Goal: Task Accomplishment & Management: Use online tool/utility

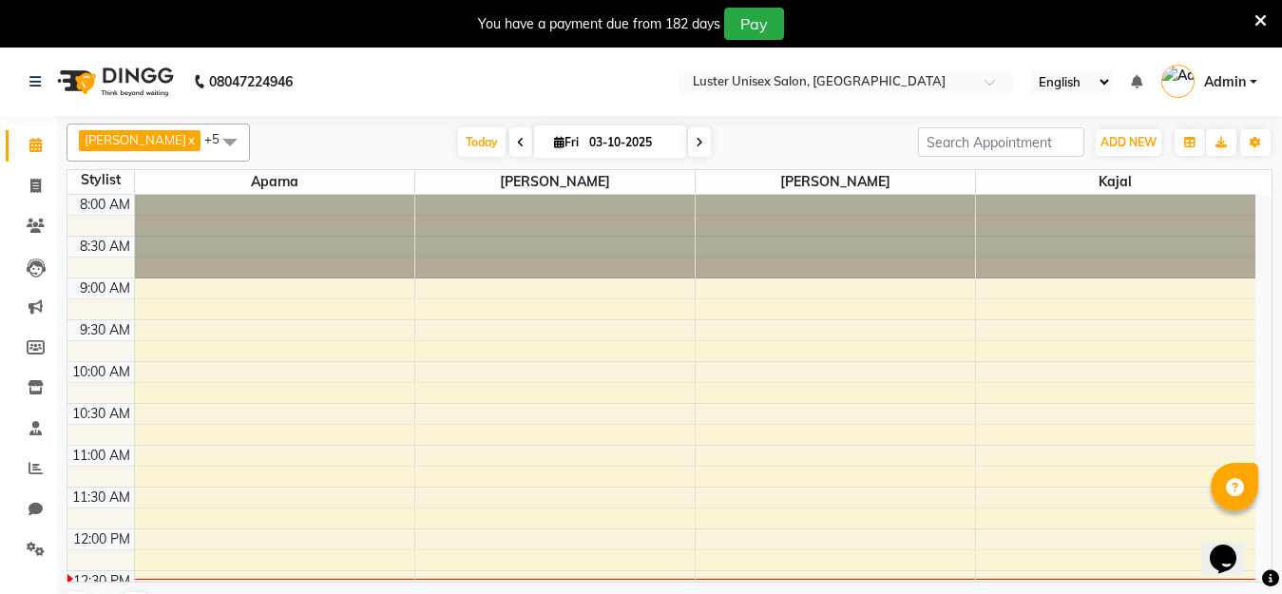
click at [1262, 18] on icon at bounding box center [1261, 20] width 12 height 17
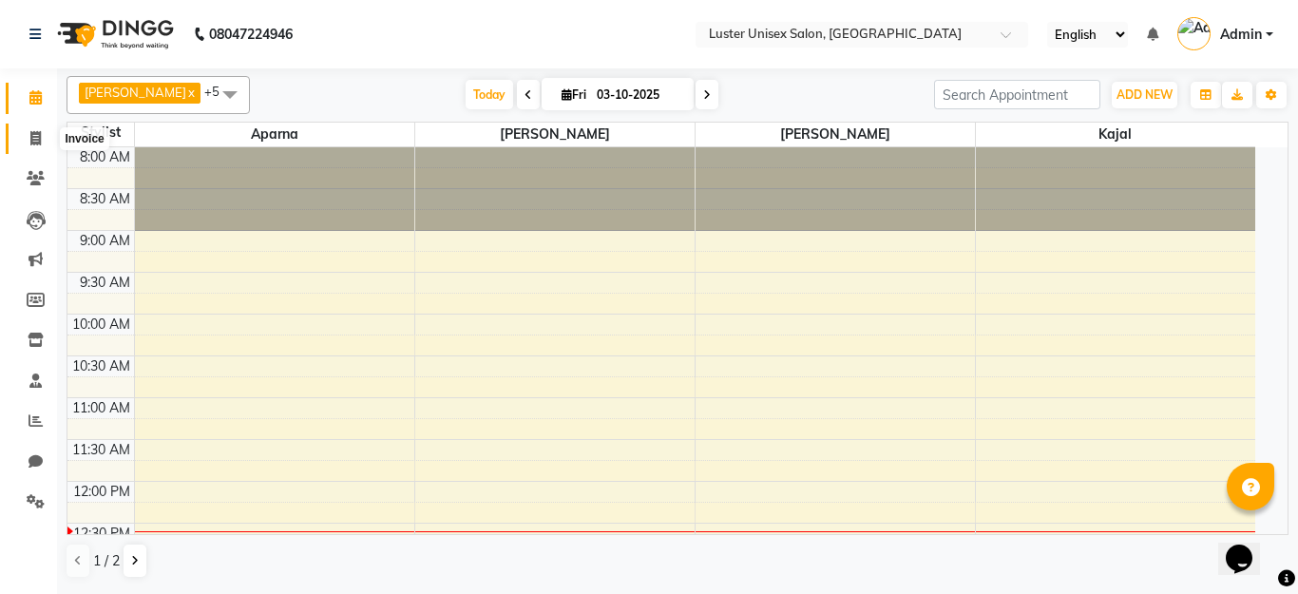
click at [28, 138] on span at bounding box center [35, 139] width 33 height 22
select select "service"
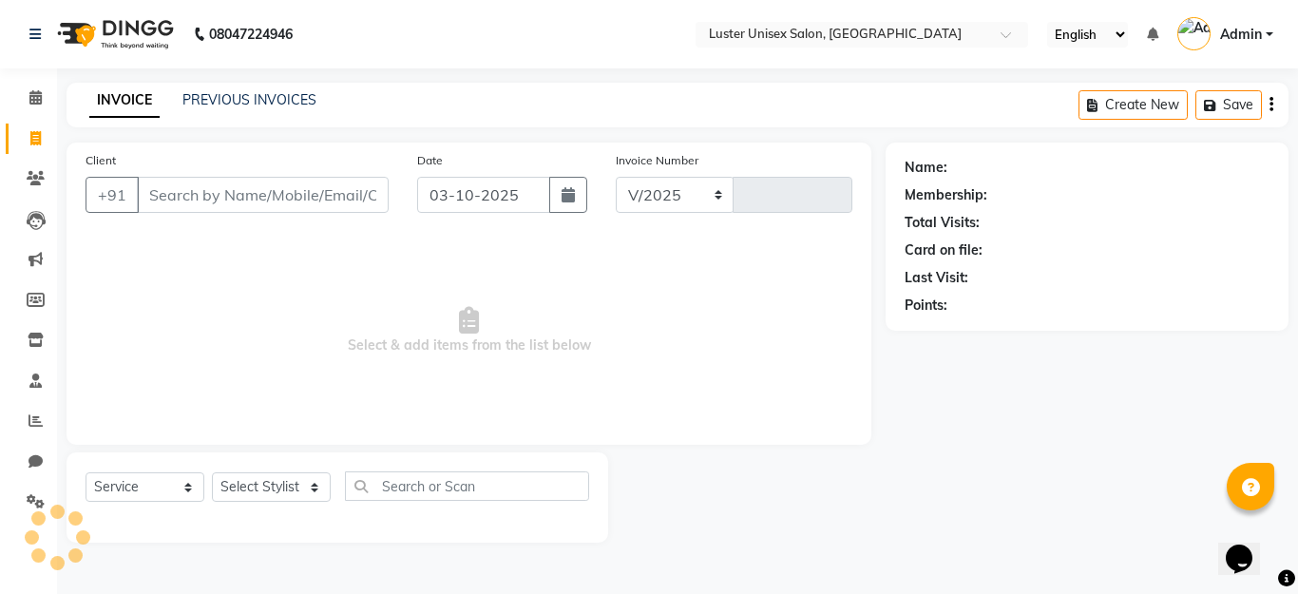
select select "7467"
type input "0649"
click at [272, 485] on select "Select Stylist [PERSON_NAME] kajal [PERSON_NAME]" at bounding box center [271, 486] width 119 height 29
click at [31, 420] on icon at bounding box center [36, 420] width 14 height 14
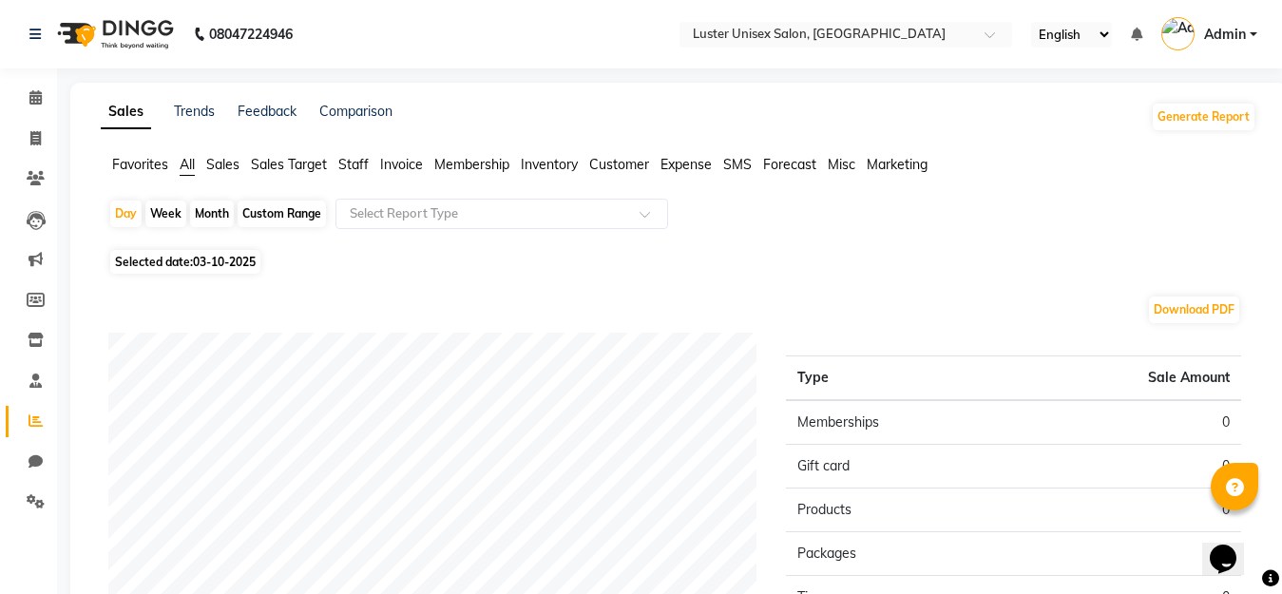
drag, startPoint x: 212, startPoint y: 261, endPoint x: 195, endPoint y: 261, distance: 17.1
click at [211, 261] on span "03-10-2025" at bounding box center [224, 262] width 63 height 14
select select "10"
select select "2025"
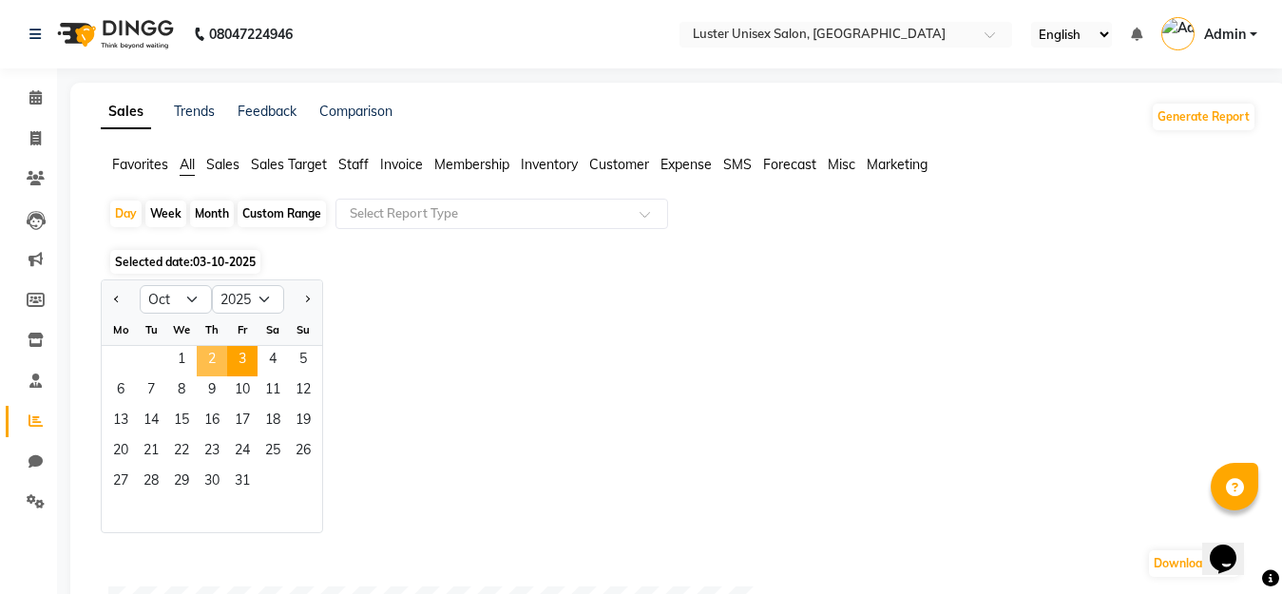
click at [207, 359] on span "2" at bounding box center [212, 361] width 30 height 30
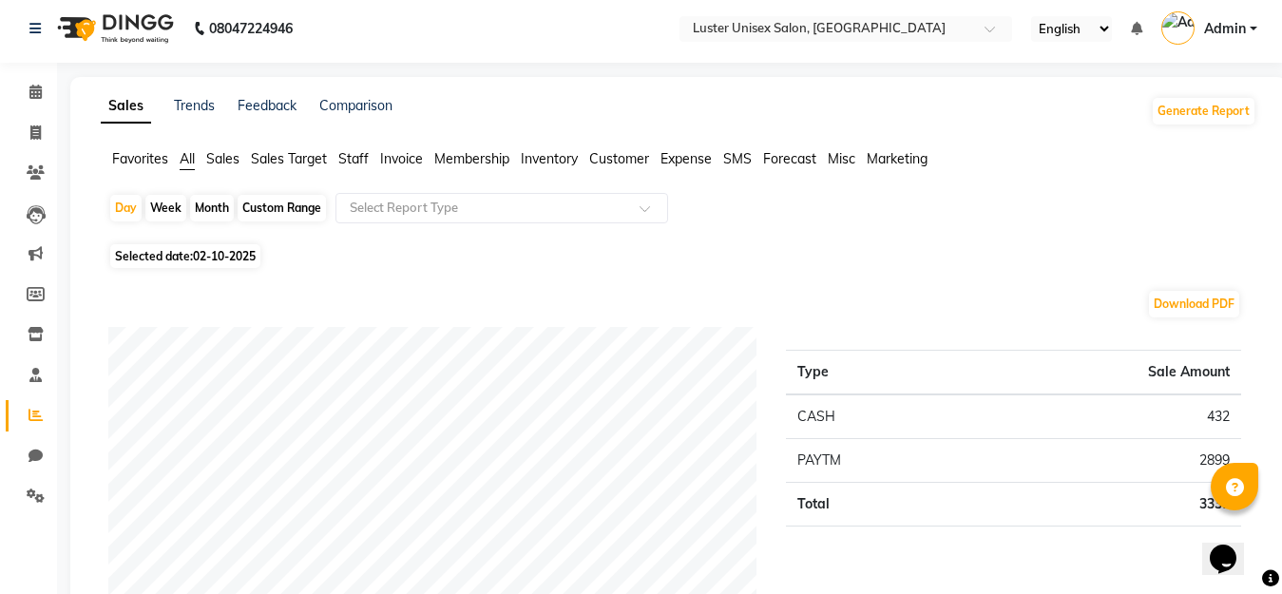
scroll to position [5, 0]
click at [164, 208] on div "Week" at bounding box center [165, 209] width 41 height 27
select select "10"
select select "2025"
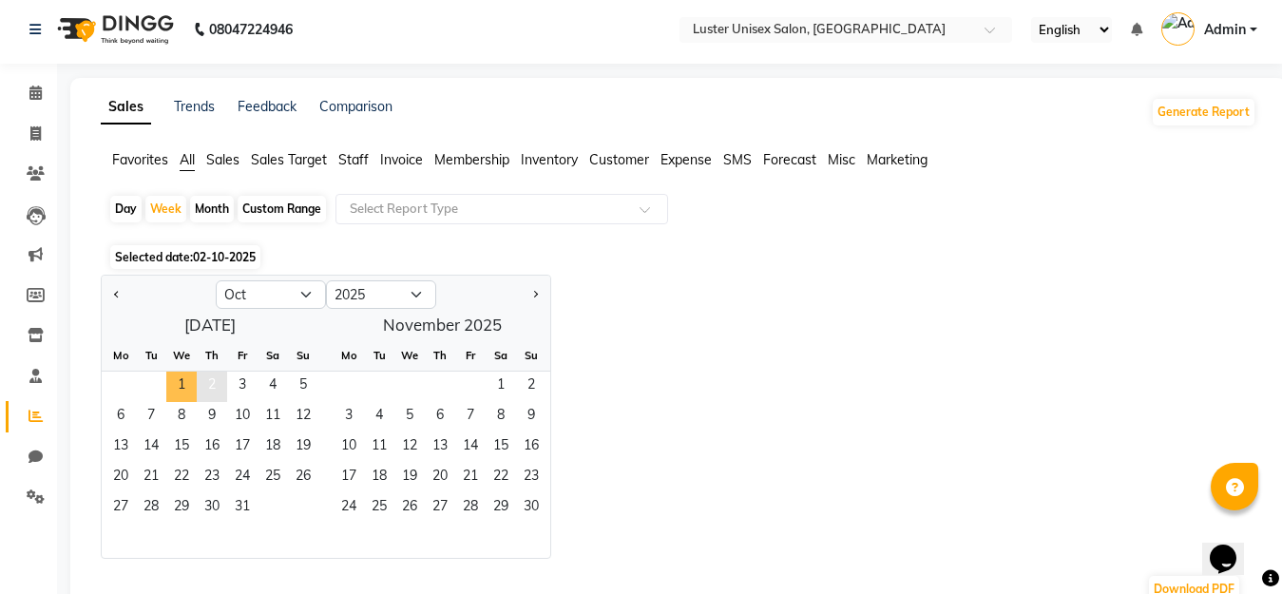
drag, startPoint x: 185, startPoint y: 377, endPoint x: 204, endPoint y: 374, distance: 19.2
click at [195, 377] on span "1" at bounding box center [181, 387] width 30 height 30
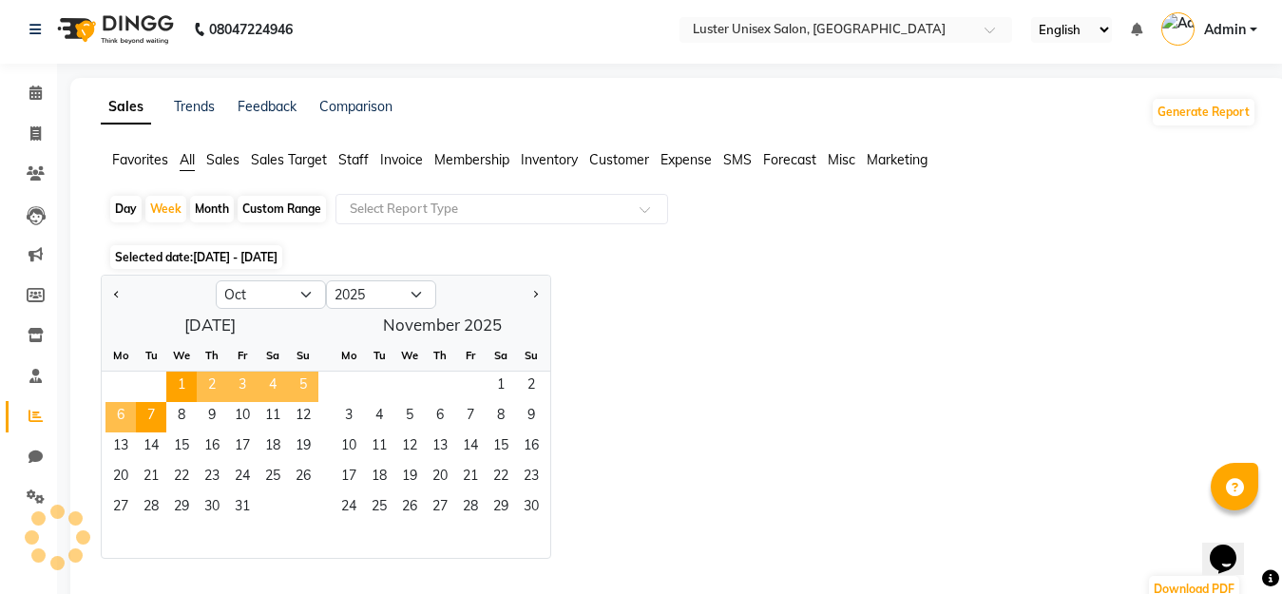
click at [204, 374] on span "2" at bounding box center [212, 387] width 30 height 30
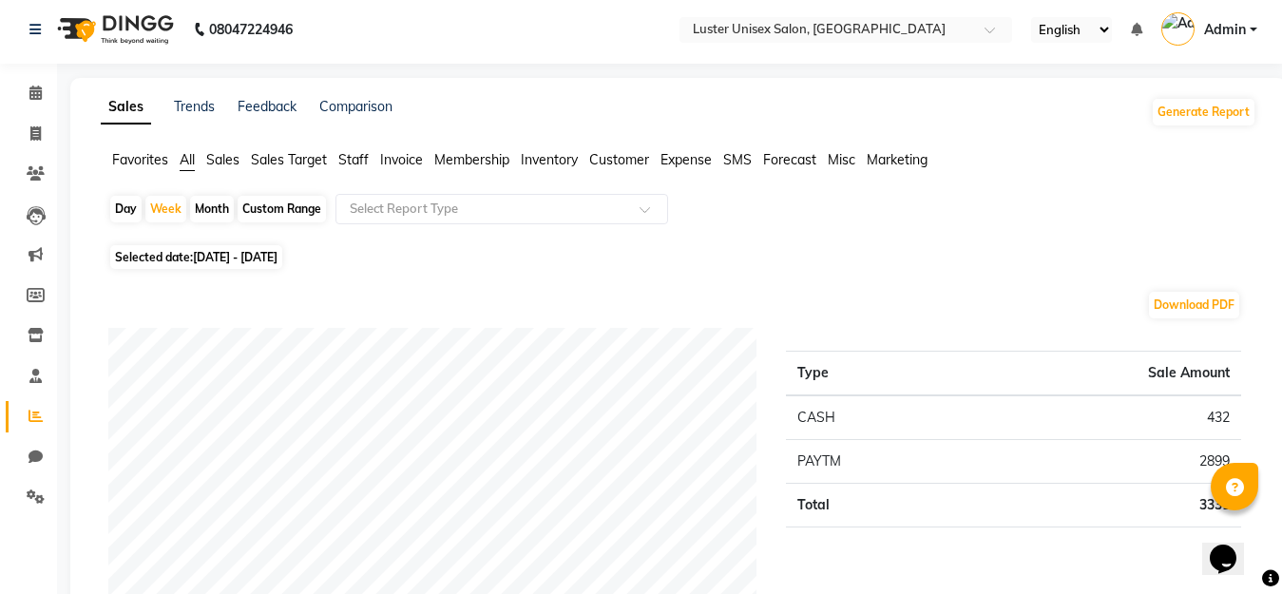
click at [205, 259] on span "[DATE] - [DATE]" at bounding box center [235, 257] width 85 height 14
select select "10"
select select "2025"
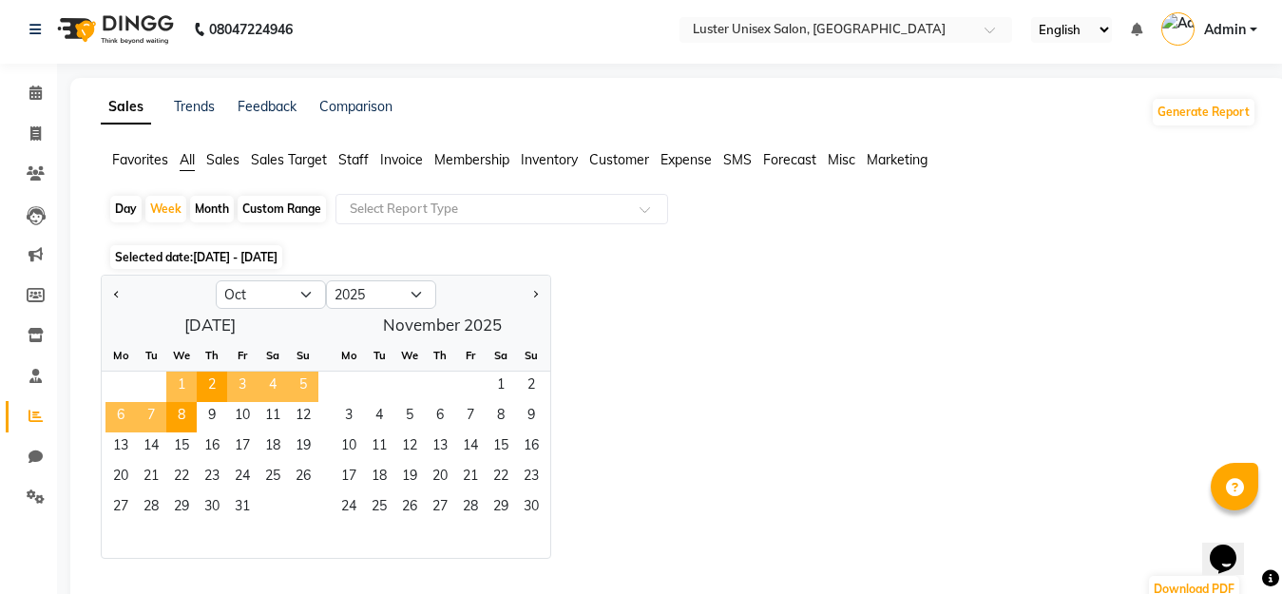
click at [182, 381] on span "1" at bounding box center [181, 387] width 30 height 30
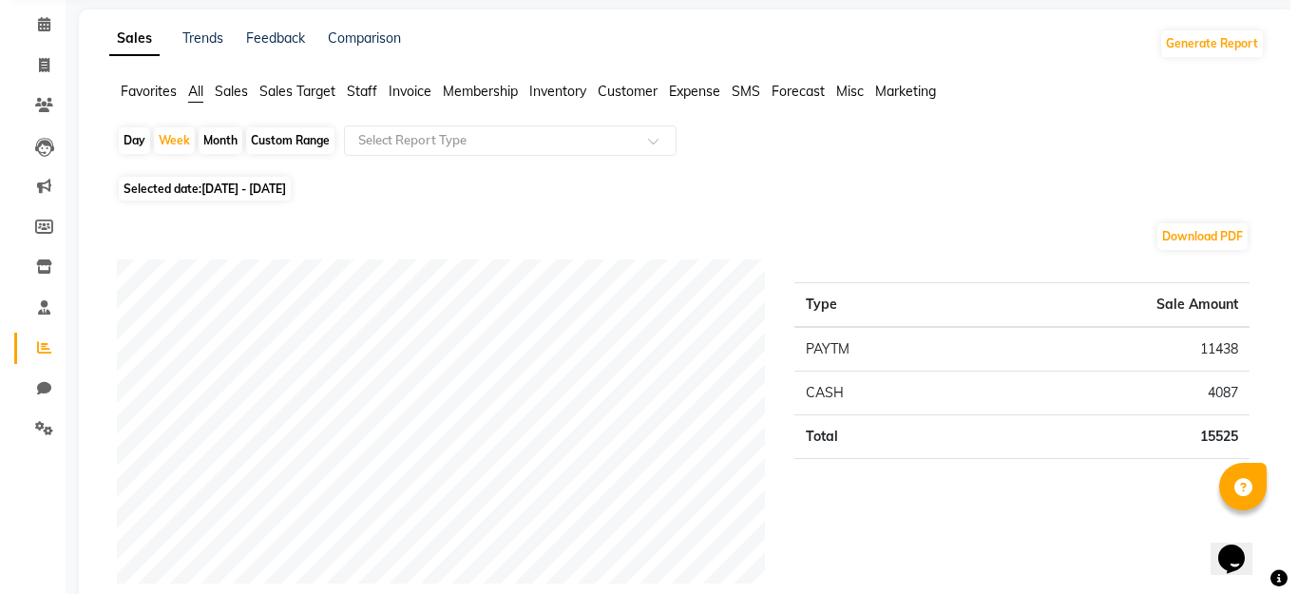
scroll to position [0, 0]
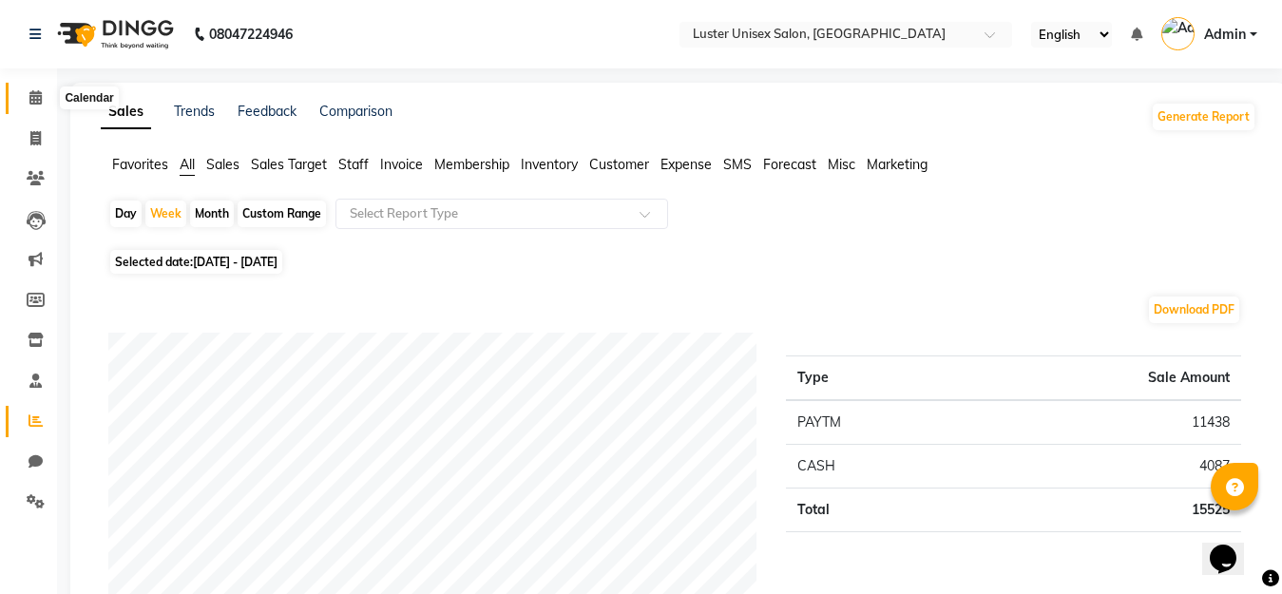
click at [30, 95] on icon at bounding box center [35, 97] width 12 height 14
